Goal: Task Accomplishment & Management: Complete application form

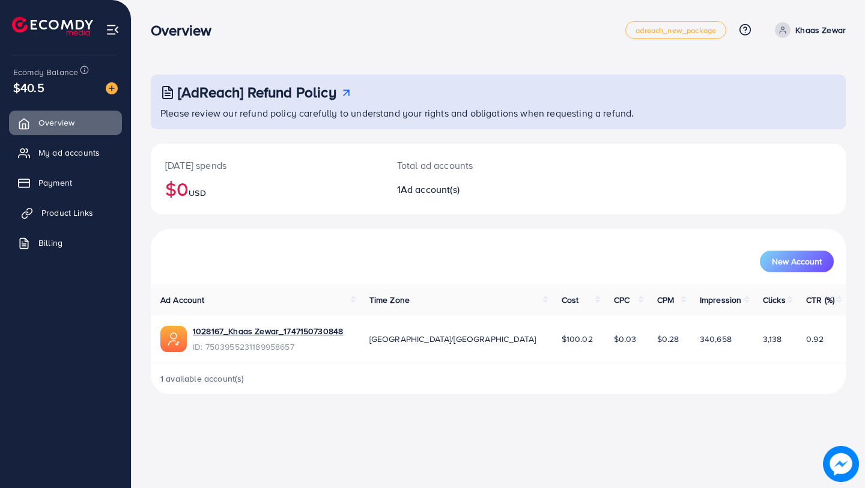
click at [87, 208] on span "Product Links" at bounding box center [67, 213] width 52 height 12
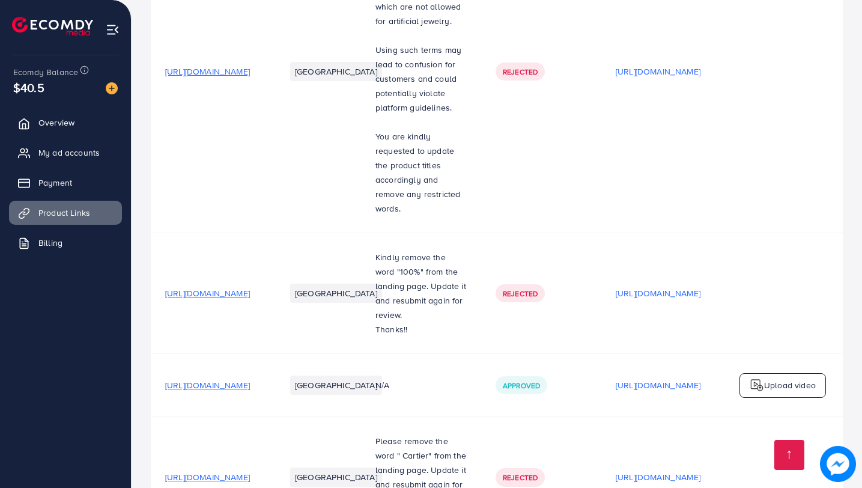
scroll to position [817, 0]
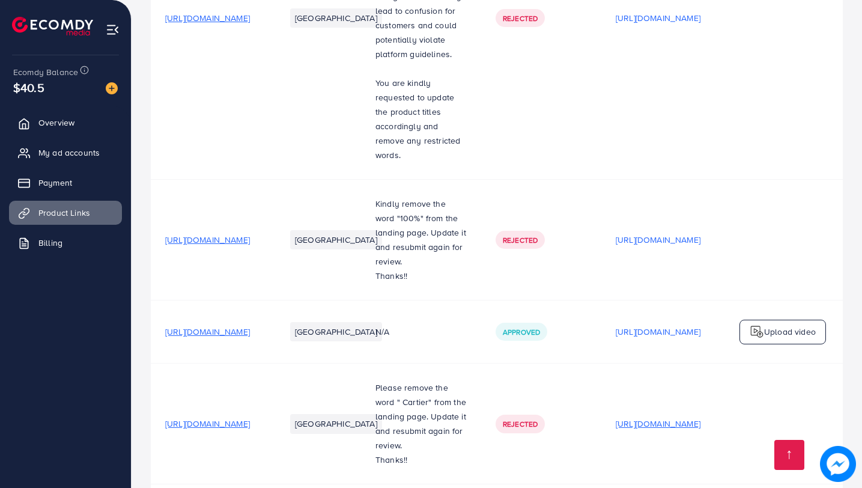
click at [701, 417] on p "[URL][DOMAIN_NAME]" at bounding box center [658, 424] width 85 height 14
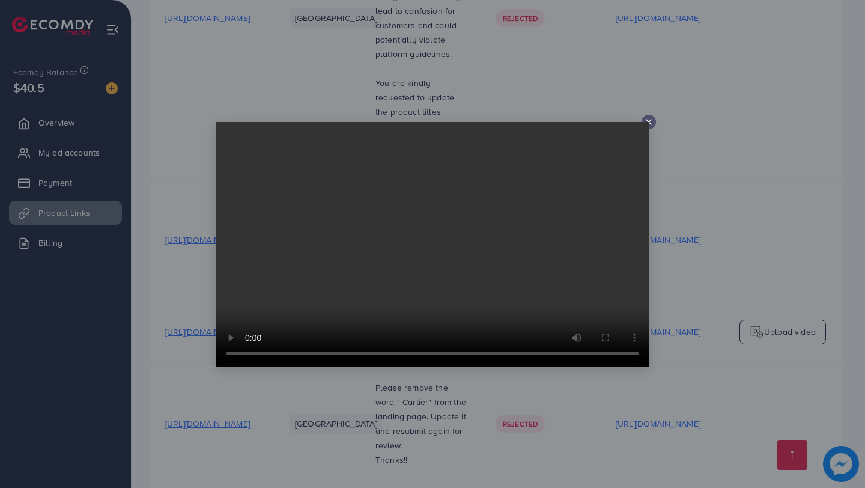
click at [647, 122] on video at bounding box center [432, 244] width 433 height 245
click at [648, 126] on video at bounding box center [432, 244] width 433 height 245
click at [648, 119] on icon at bounding box center [649, 122] width 10 height 10
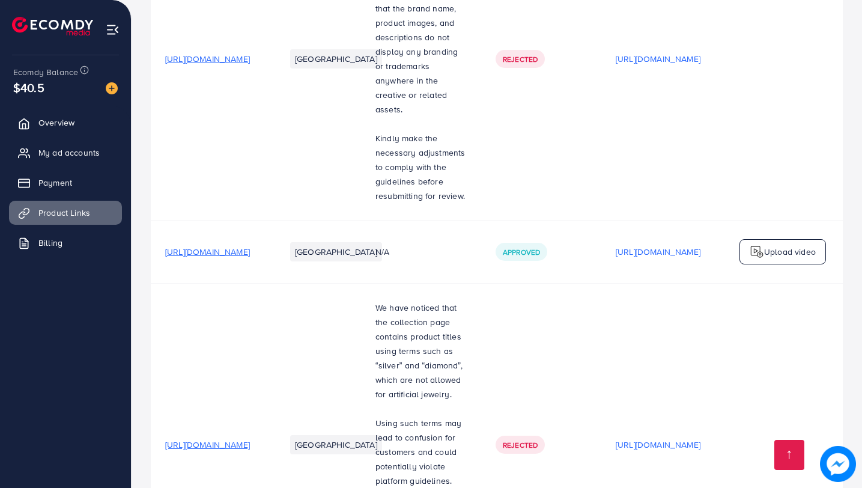
scroll to position [0, 0]
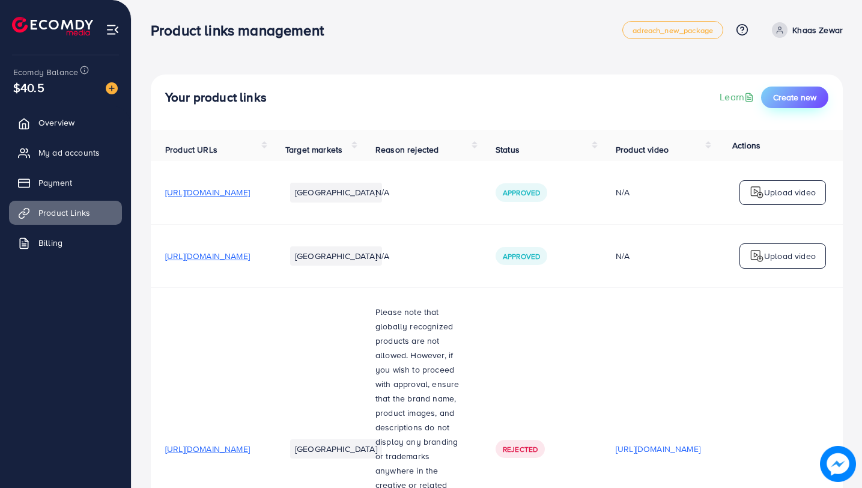
click at [811, 96] on span "Create new" at bounding box center [795, 97] width 43 height 12
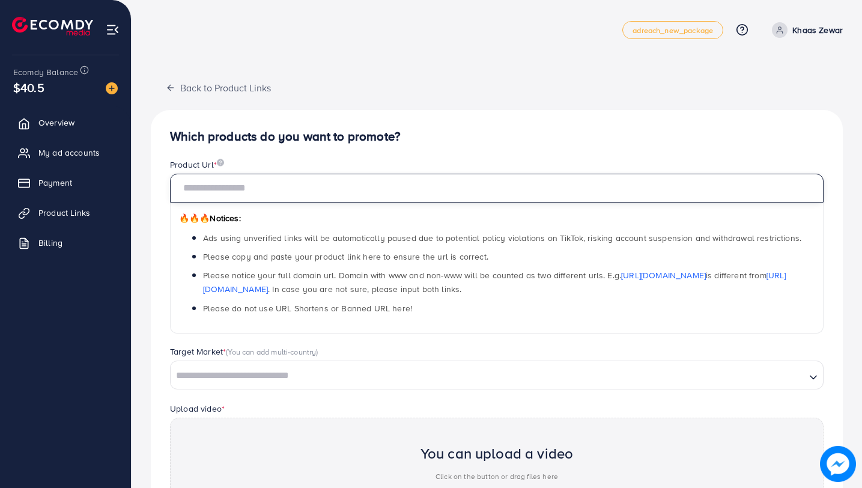
click at [248, 192] on input "text" at bounding box center [497, 188] width 654 height 29
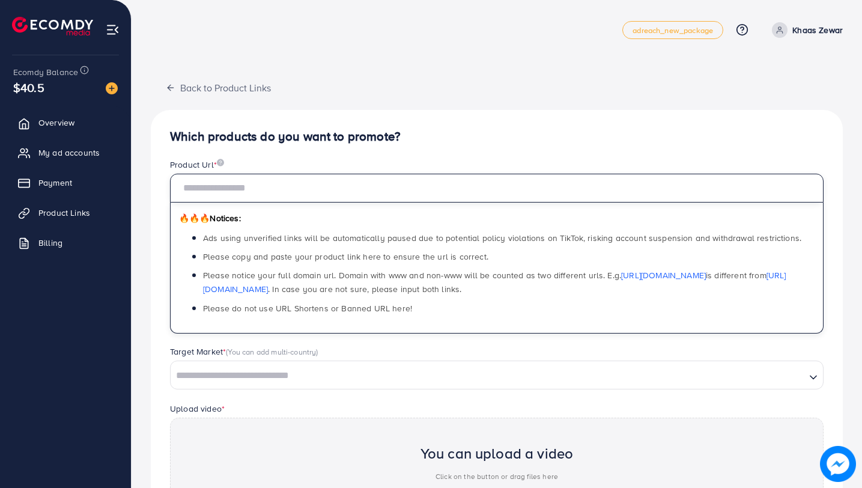
paste input "**********"
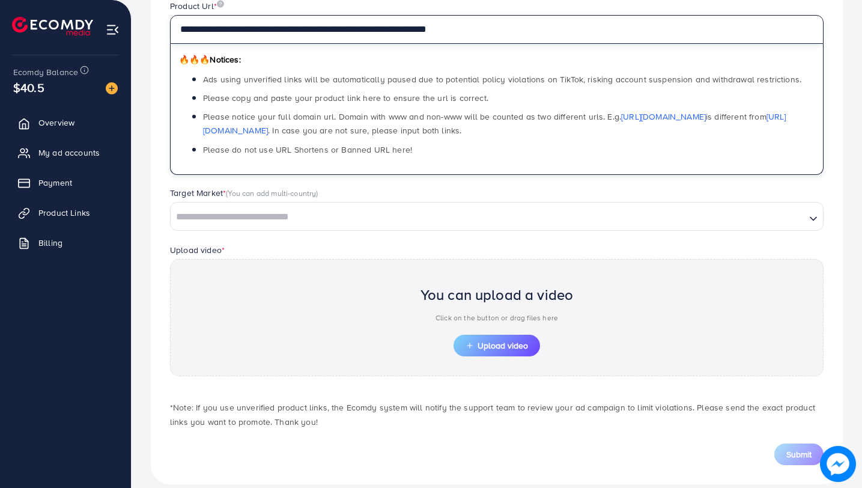
scroll to position [174, 0]
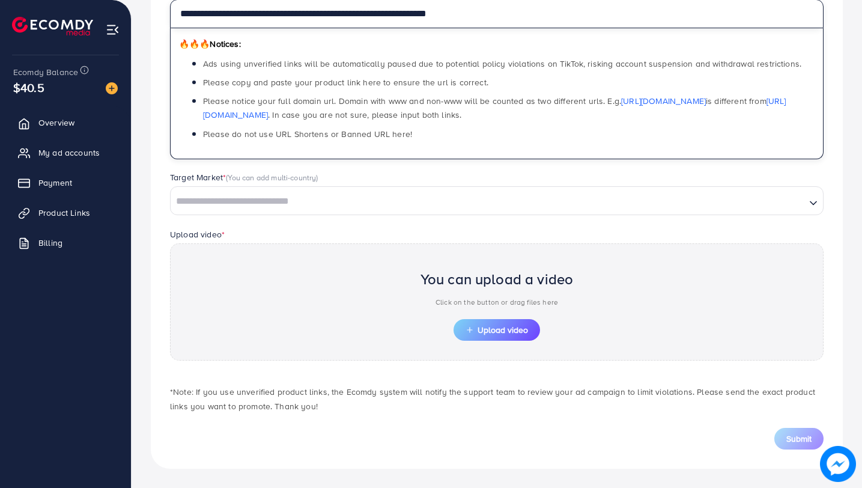
type input "**********"
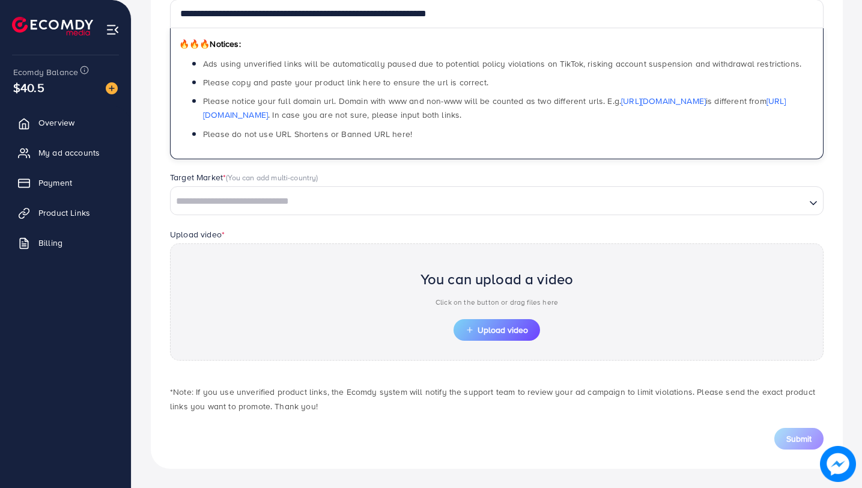
click at [263, 203] on input "Search for option" at bounding box center [488, 201] width 633 height 19
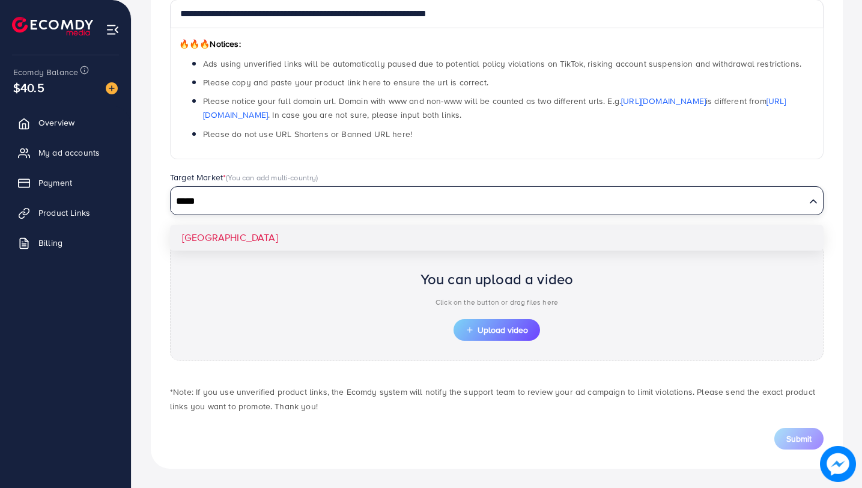
type input "*****"
click at [200, 236] on div "**********" at bounding box center [497, 202] width 692 height 533
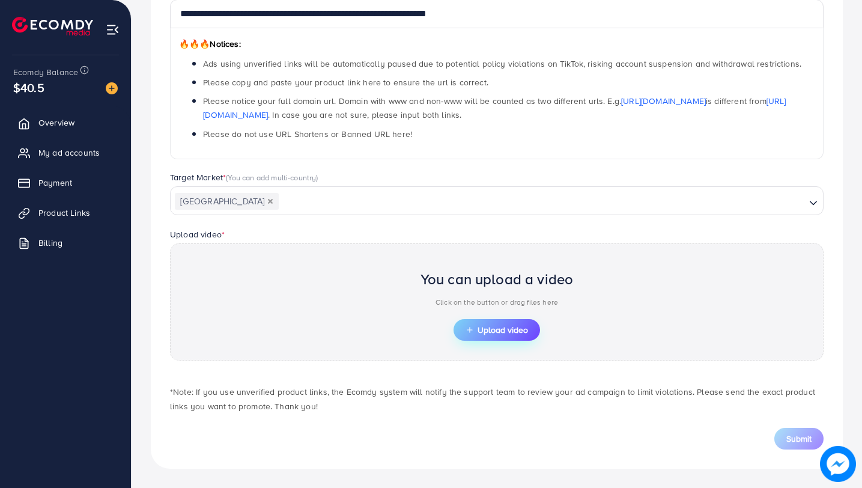
click at [514, 340] on button "Upload video" at bounding box center [497, 330] width 87 height 22
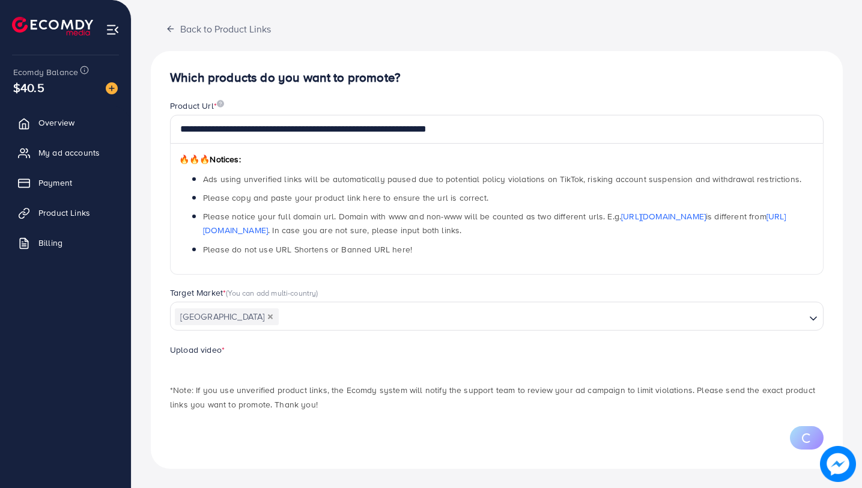
scroll to position [117, 0]
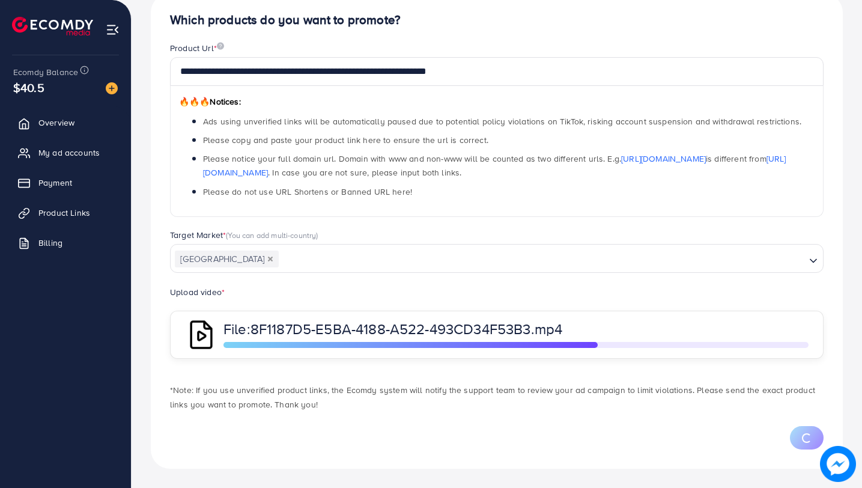
click at [463, 326] on span "8F1187D5-E5BA-4188-A522-493CD34F53B3.mp4" at bounding box center [407, 329] width 312 height 20
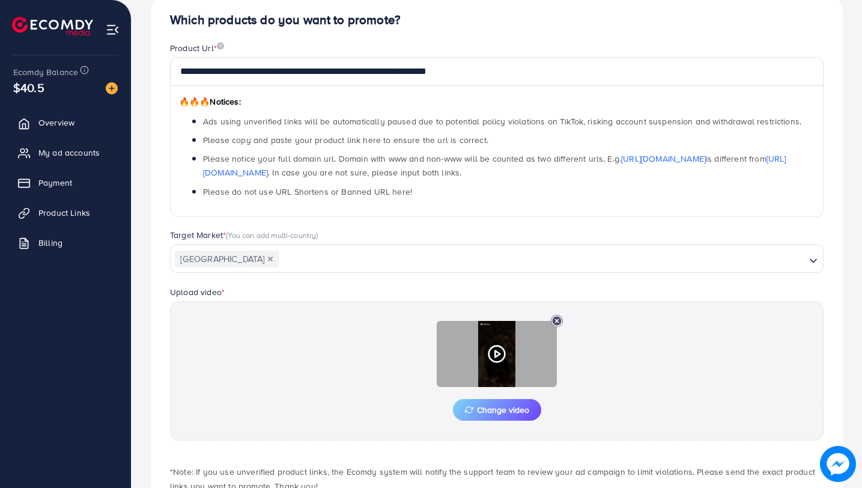
scroll to position [174, 0]
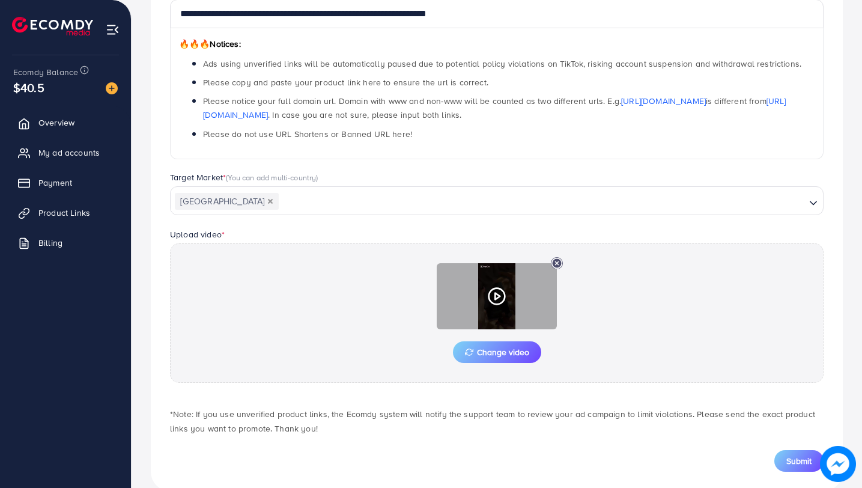
click at [496, 294] on icon at bounding box center [496, 296] width 19 height 19
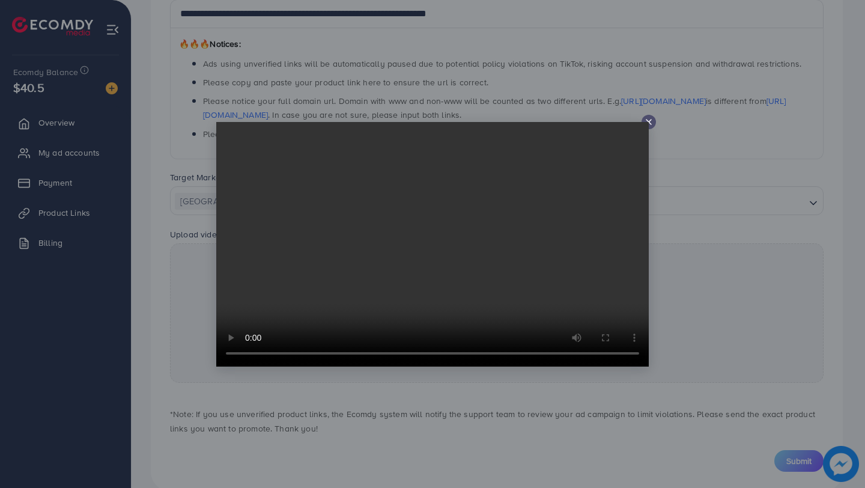
click at [412, 398] on div at bounding box center [432, 244] width 865 height 488
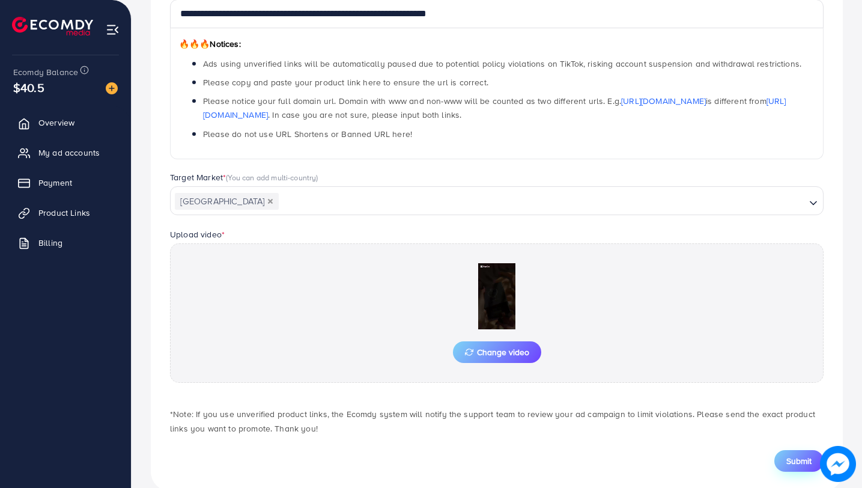
click at [793, 455] on span "Submit" at bounding box center [799, 461] width 25 height 12
